Goal: Transaction & Acquisition: Book appointment/travel/reservation

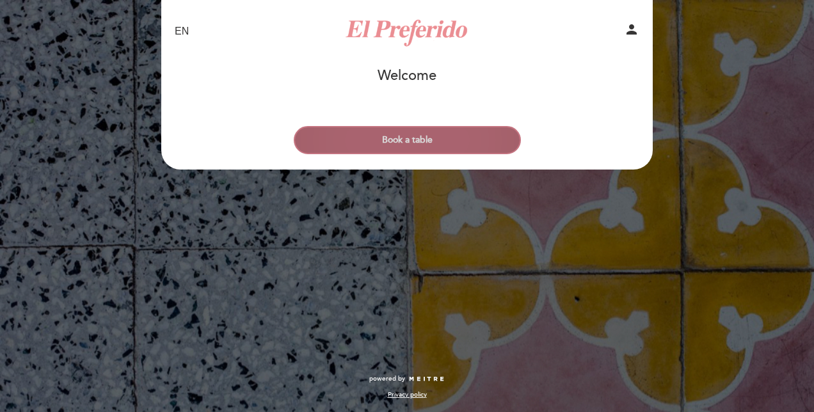
click at [431, 135] on button "Book a table" at bounding box center [407, 140] width 227 height 28
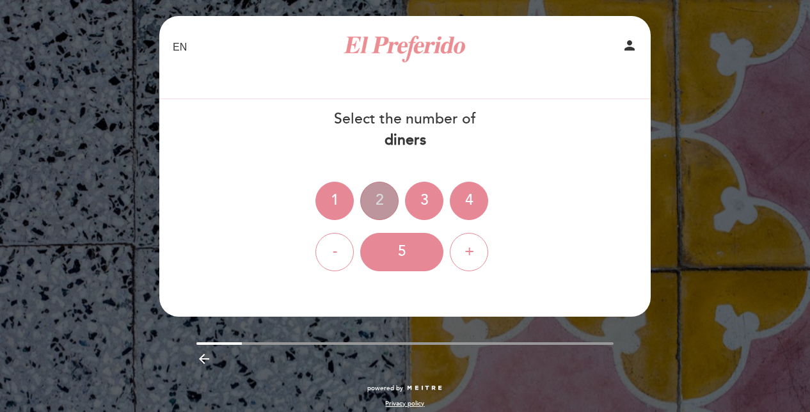
click at [380, 195] on div "2" at bounding box center [379, 201] width 38 height 38
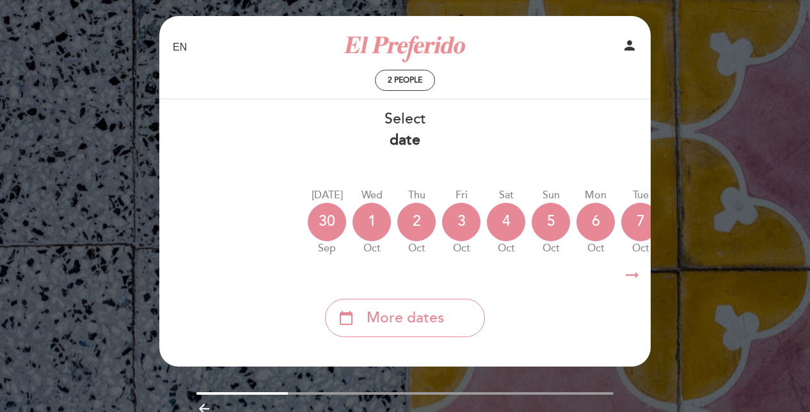
click at [380, 195] on div "Wed" at bounding box center [372, 195] width 38 height 15
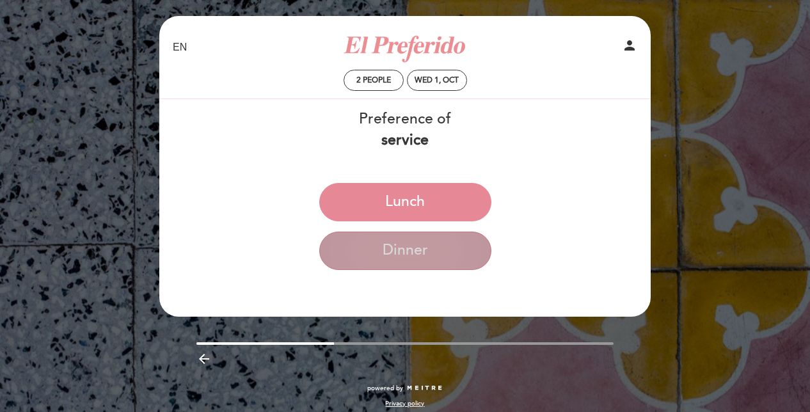
click at [456, 245] on button "Dinner" at bounding box center [405, 251] width 172 height 38
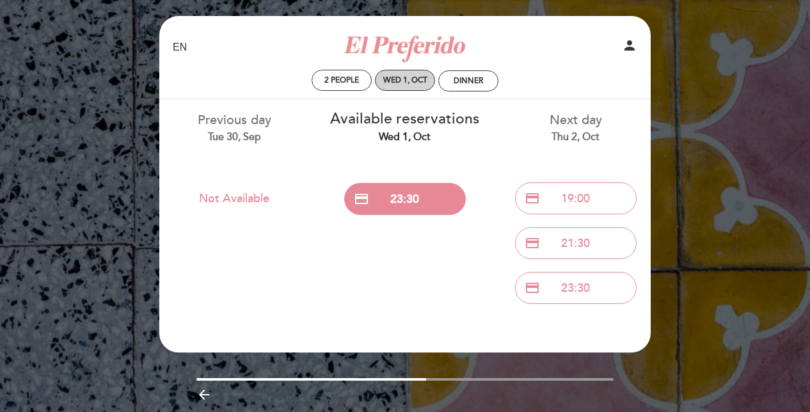
click at [412, 74] on div "Wed 1, Oct" at bounding box center [405, 80] width 60 height 21
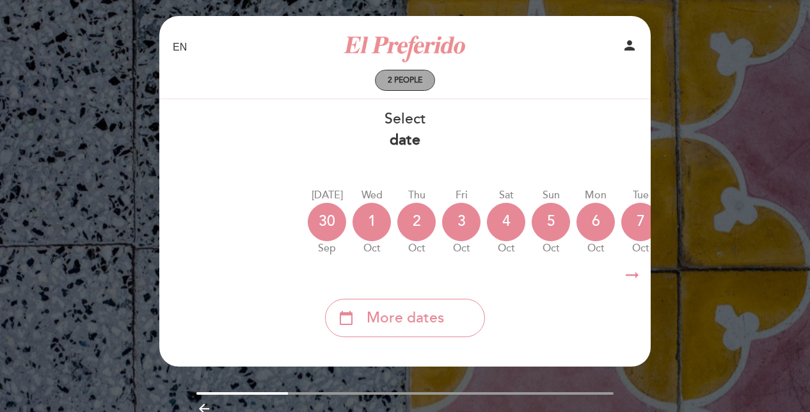
click at [408, 82] on span "2 people" at bounding box center [405, 81] width 35 height 10
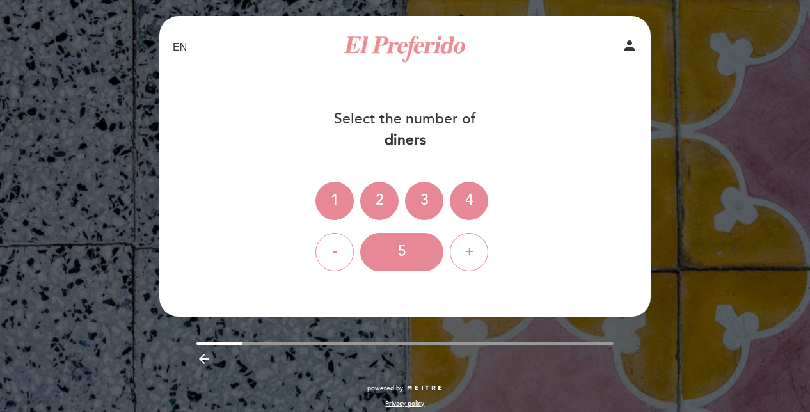
click at [408, 82] on div at bounding box center [405, 81] width 484 height 22
click at [384, 206] on div "2" at bounding box center [379, 201] width 38 height 38
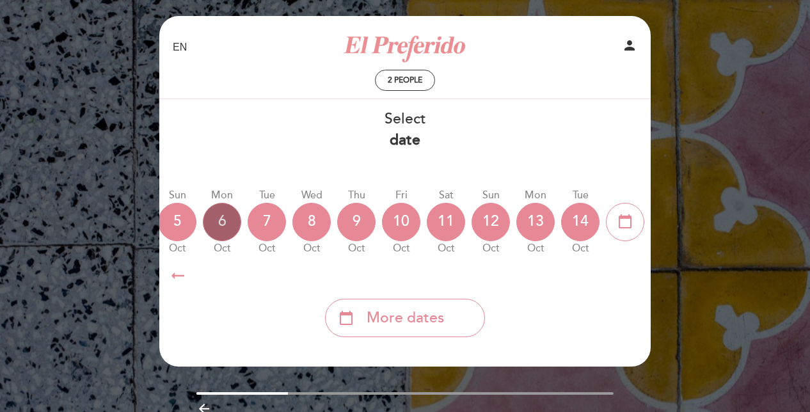
scroll to position [0, 376]
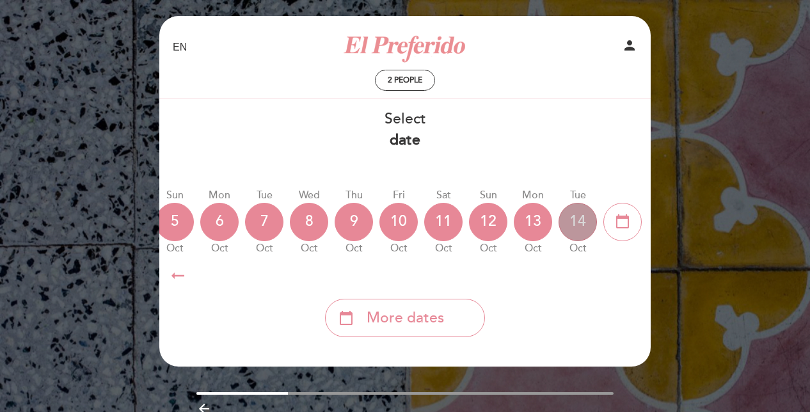
click at [582, 223] on div "14" at bounding box center [578, 222] width 38 height 38
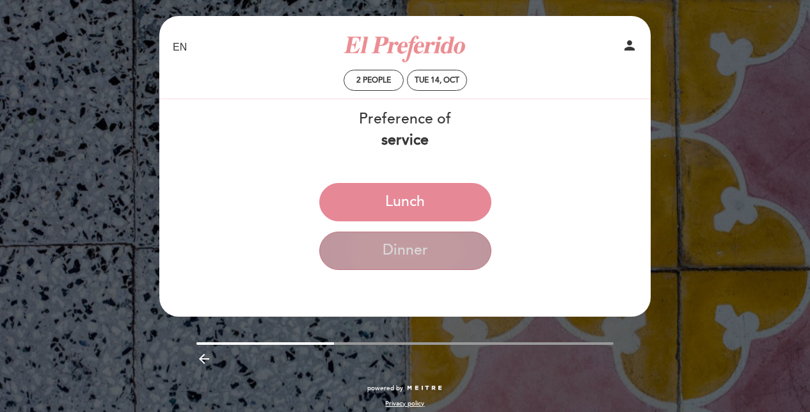
click at [421, 248] on button "Dinner" at bounding box center [405, 251] width 172 height 38
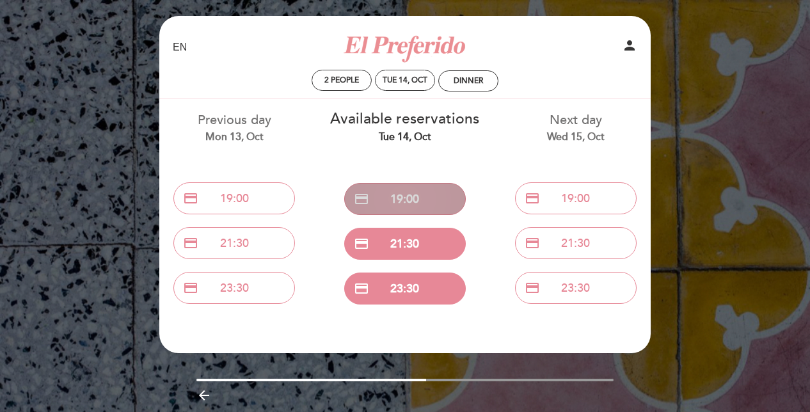
click at [408, 191] on button "credit_card 19:00" at bounding box center [405, 199] width 122 height 32
